Goal: Information Seeking & Learning: Check status

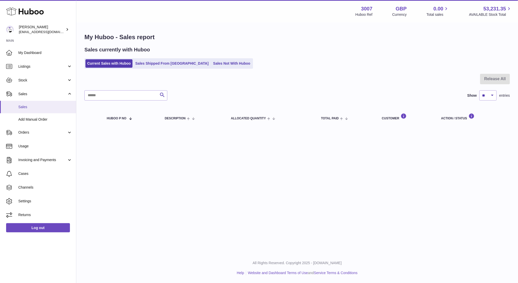
click at [31, 106] on span "Sales" at bounding box center [45, 107] width 54 height 5
click at [28, 110] on link "Sales" at bounding box center [38, 107] width 76 height 12
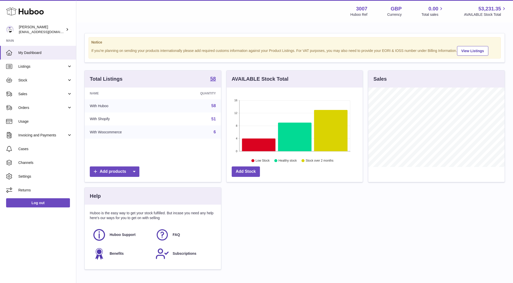
scroll to position [79, 136]
click at [25, 97] on link "Sales" at bounding box center [38, 94] width 76 height 14
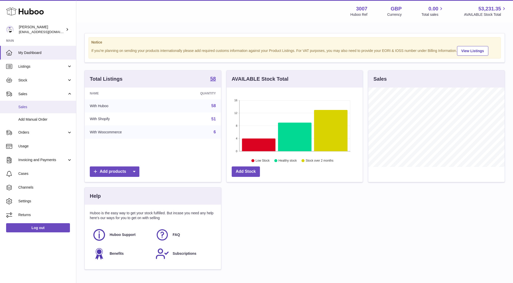
click at [25, 106] on span "Sales" at bounding box center [45, 107] width 54 height 5
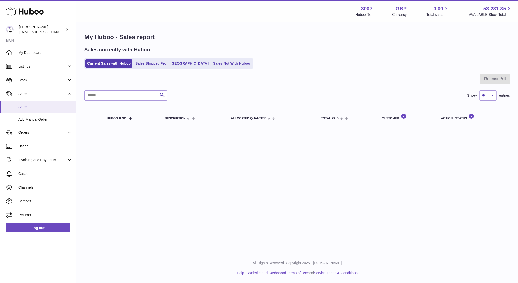
click at [33, 112] on link "Sales" at bounding box center [38, 107] width 76 height 12
click at [41, 111] on link "Sales" at bounding box center [38, 107] width 76 height 12
click at [177, 68] on ul "Current Sales with Huboo Sales Shipped From Huboo Sales Not With Huboo" at bounding box center [168, 63] width 169 height 10
click at [28, 109] on span "Sales" at bounding box center [45, 107] width 54 height 5
click at [25, 105] on span "Sales" at bounding box center [45, 107] width 54 height 5
